Goal: Navigation & Orientation: Understand site structure

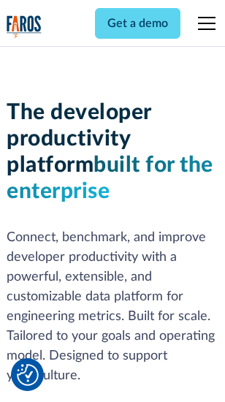
scroll to position [220, 0]
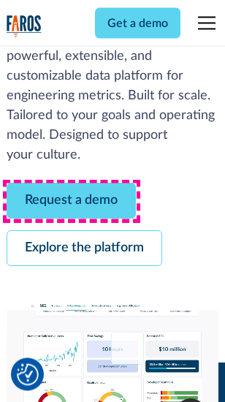
click at [72, 202] on link "Request a demo" at bounding box center [71, 201] width 129 height 36
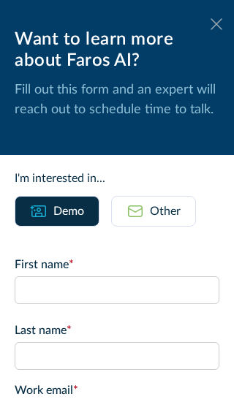
click at [210, 24] on icon at bounding box center [216, 23] width 12 height 11
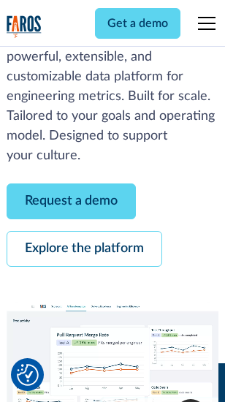
scroll to position [267, 0]
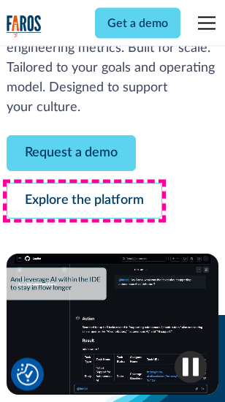
click at [84, 202] on link "Explore the platform" at bounding box center [85, 201] width 156 height 36
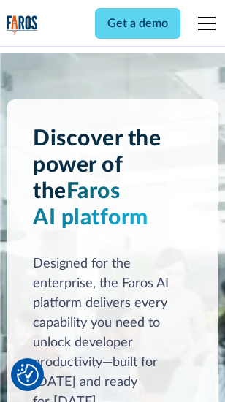
scroll to position [11131, 0]
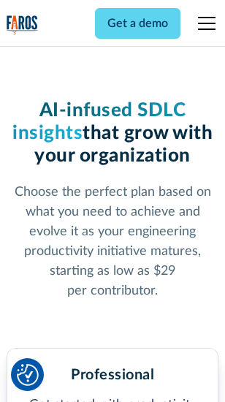
scroll to position [2321, 0]
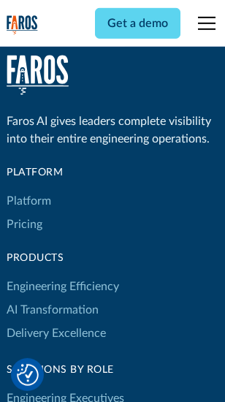
click at [28, 201] on link "Platform" at bounding box center [29, 200] width 45 height 23
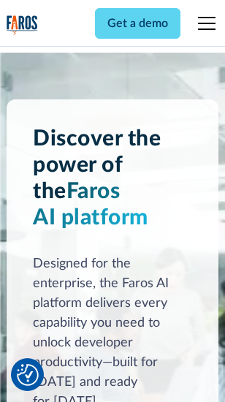
scroll to position [11600, 0]
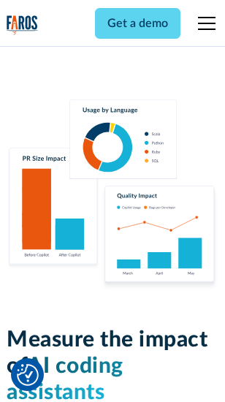
scroll to position [9123, 0]
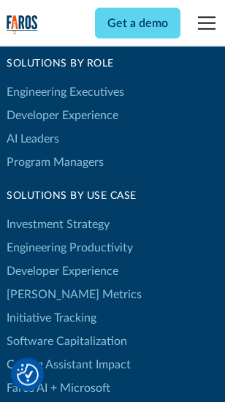
click at [44, 283] on link "[PERSON_NAME] Metrics" at bounding box center [74, 294] width 135 height 23
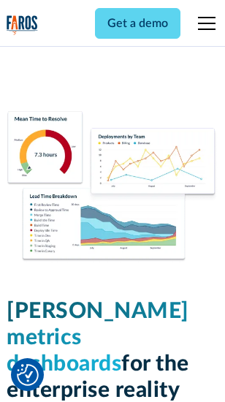
scroll to position [6472, 0]
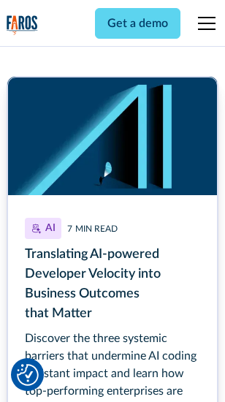
scroll to position [6617, 0]
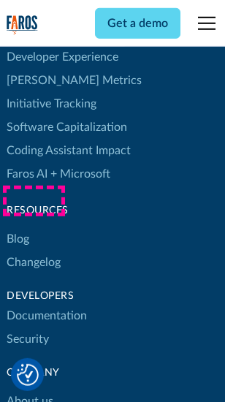
click at [34, 250] on link "Changelog" at bounding box center [34, 261] width 54 height 23
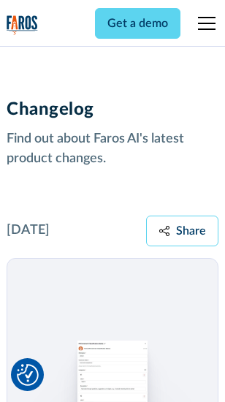
scroll to position [17914, 0]
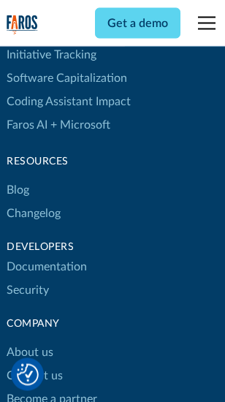
click at [29, 341] on link "About us" at bounding box center [30, 352] width 47 height 23
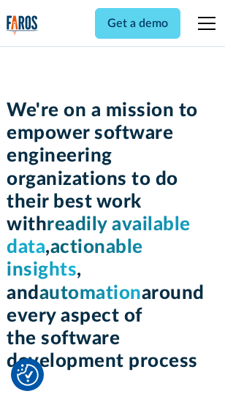
scroll to position [5056, 0]
